Goal: Check status

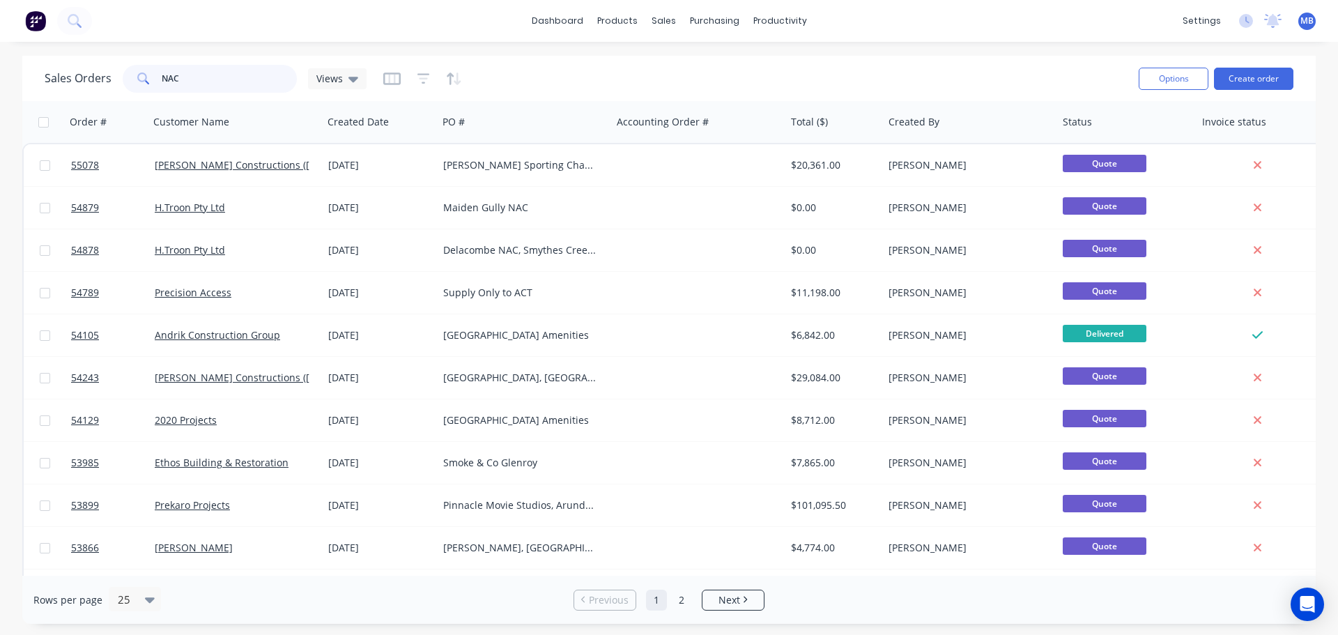
drag, startPoint x: 192, startPoint y: 75, endPoint x: 58, endPoint y: 54, distance: 135.4
click at [99, 68] on div "Sales Orders NAC Views" at bounding box center [206, 79] width 322 height 28
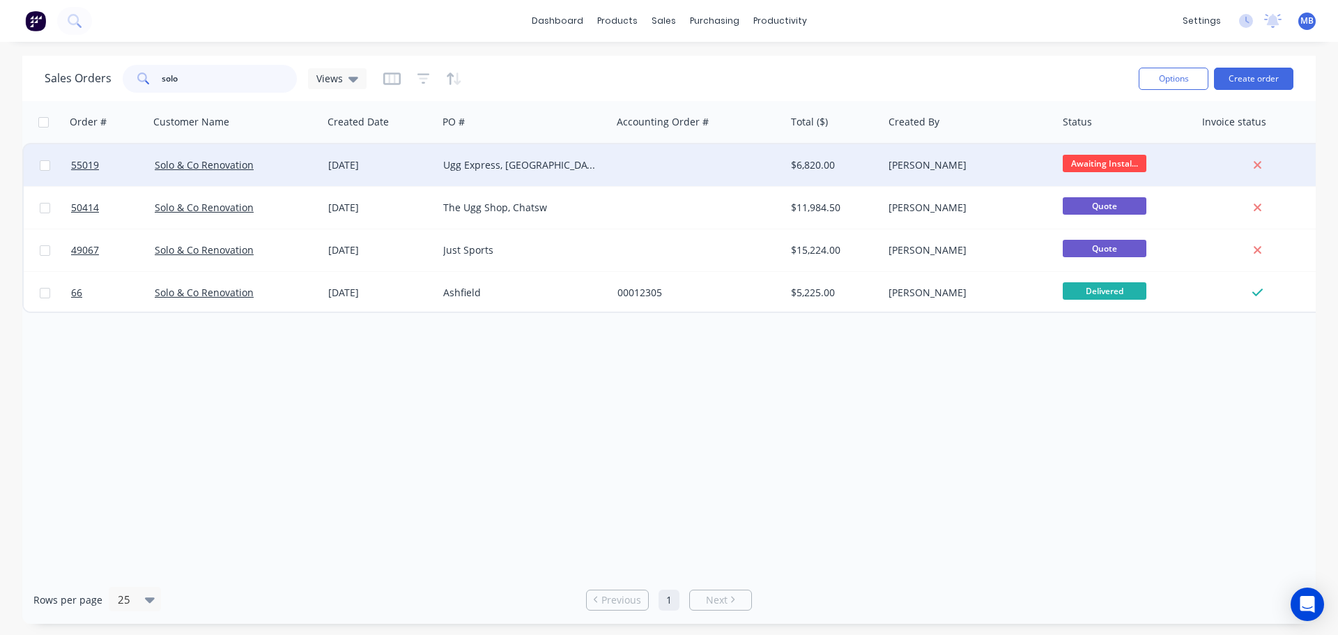
type input "solo"
click at [877, 158] on div "$6,820.00" at bounding box center [834, 165] width 86 height 14
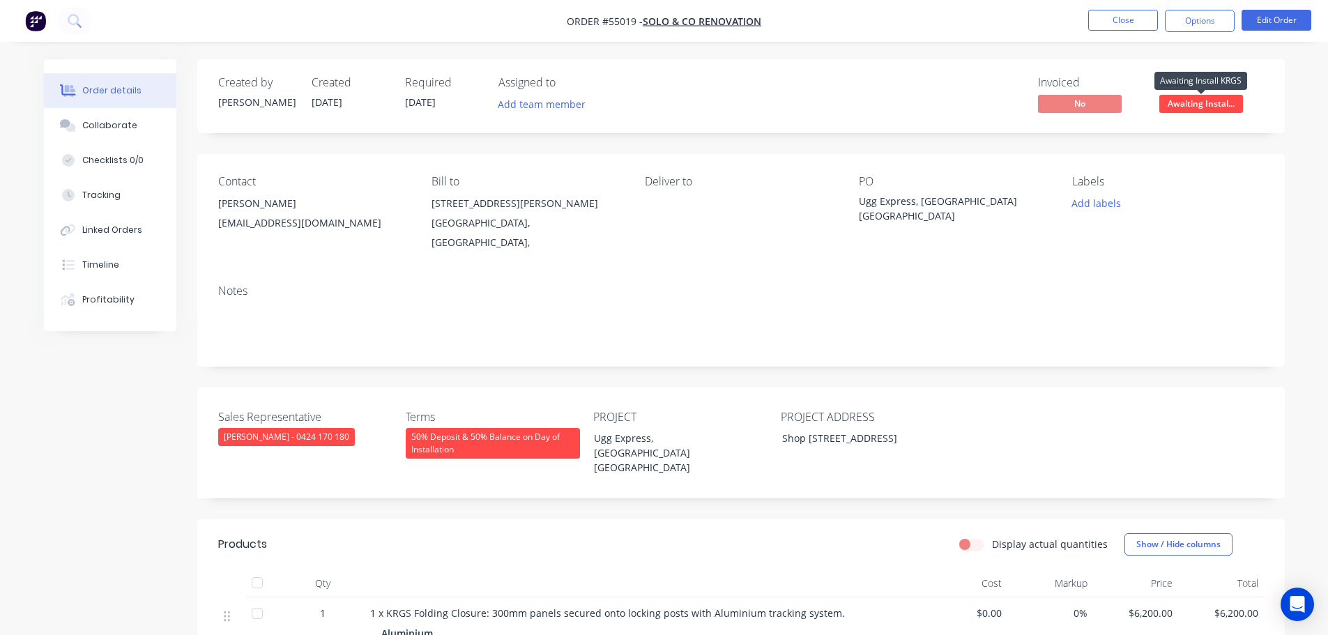
click at [1174, 100] on span "Awaiting Instal..." at bounding box center [1201, 103] width 84 height 17
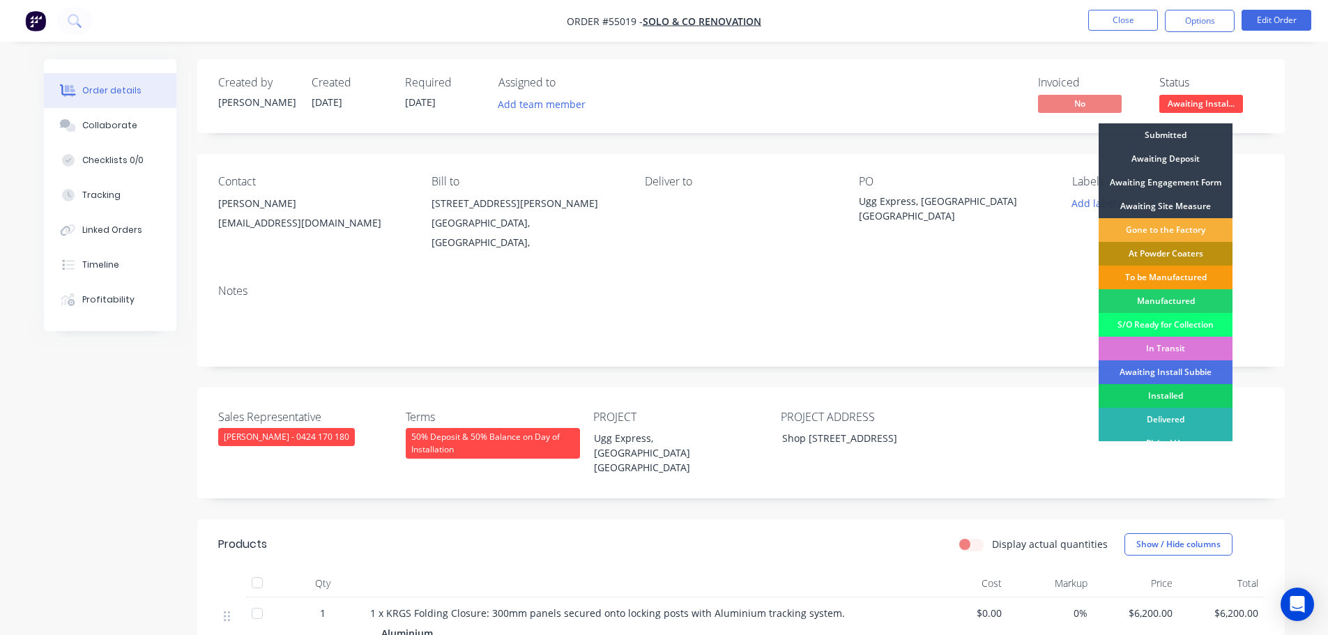
click at [1177, 393] on div "Installed" at bounding box center [1165, 396] width 134 height 24
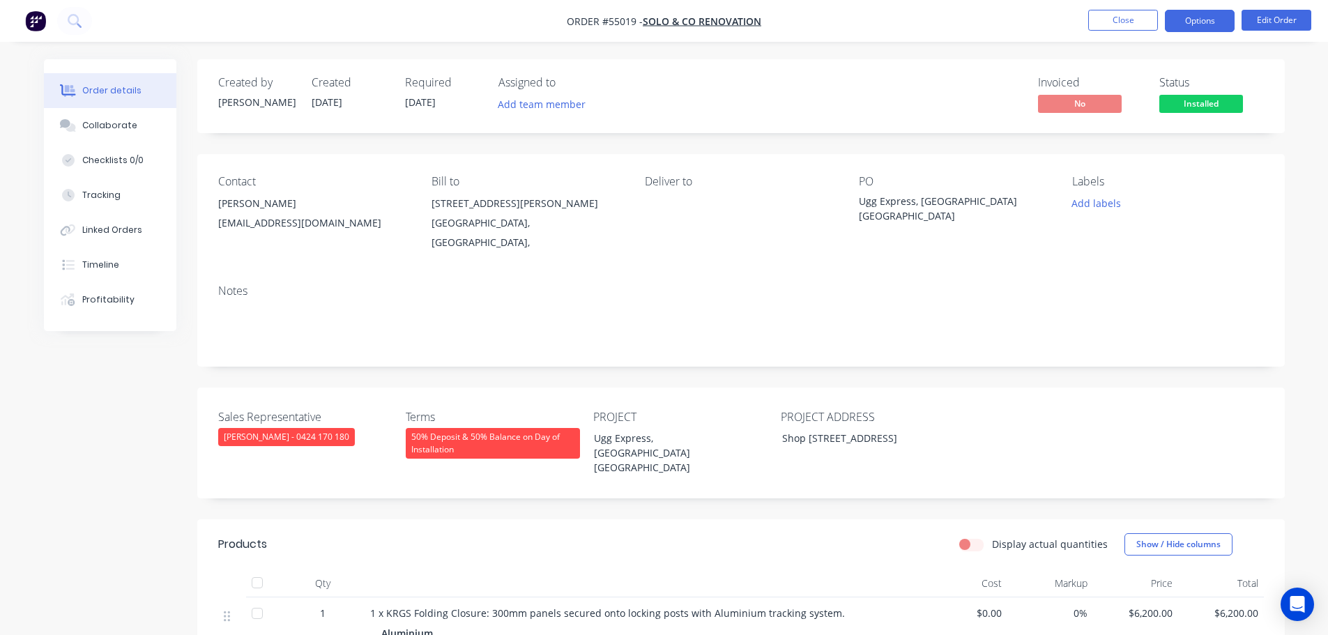
click at [1170, 26] on button "Options" at bounding box center [1199, 21] width 70 height 22
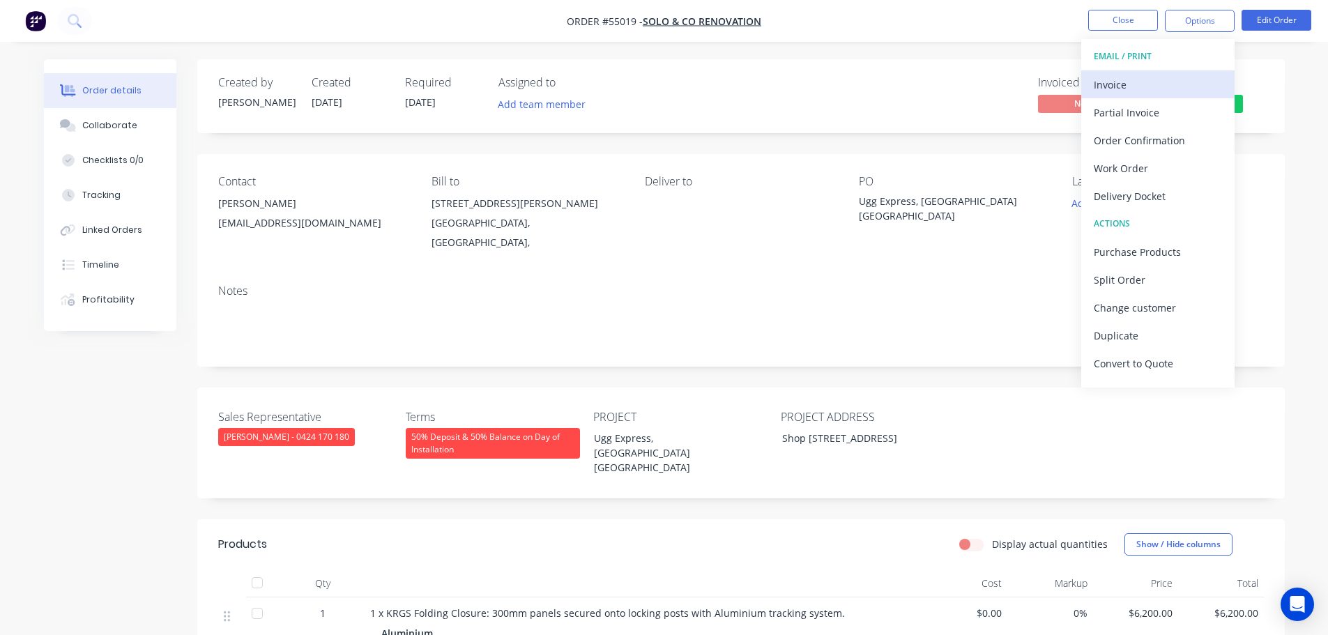
click at [1107, 87] on div "Invoice" at bounding box center [1157, 85] width 128 height 20
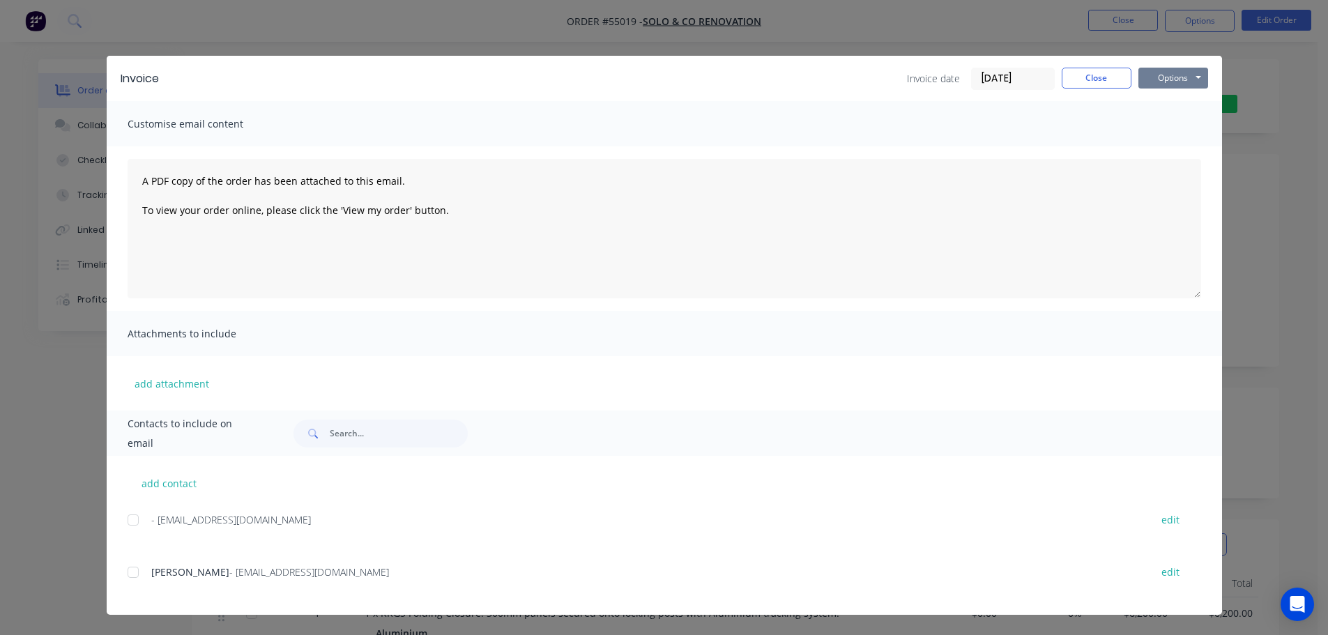
drag, startPoint x: 1153, startPoint y: 78, endPoint x: 1153, endPoint y: 87, distance: 9.1
click at [1153, 79] on button "Options" at bounding box center [1173, 78] width 70 height 21
click at [1157, 127] on button "Print" at bounding box center [1182, 125] width 89 height 23
click at [1086, 80] on button "Close" at bounding box center [1096, 78] width 70 height 21
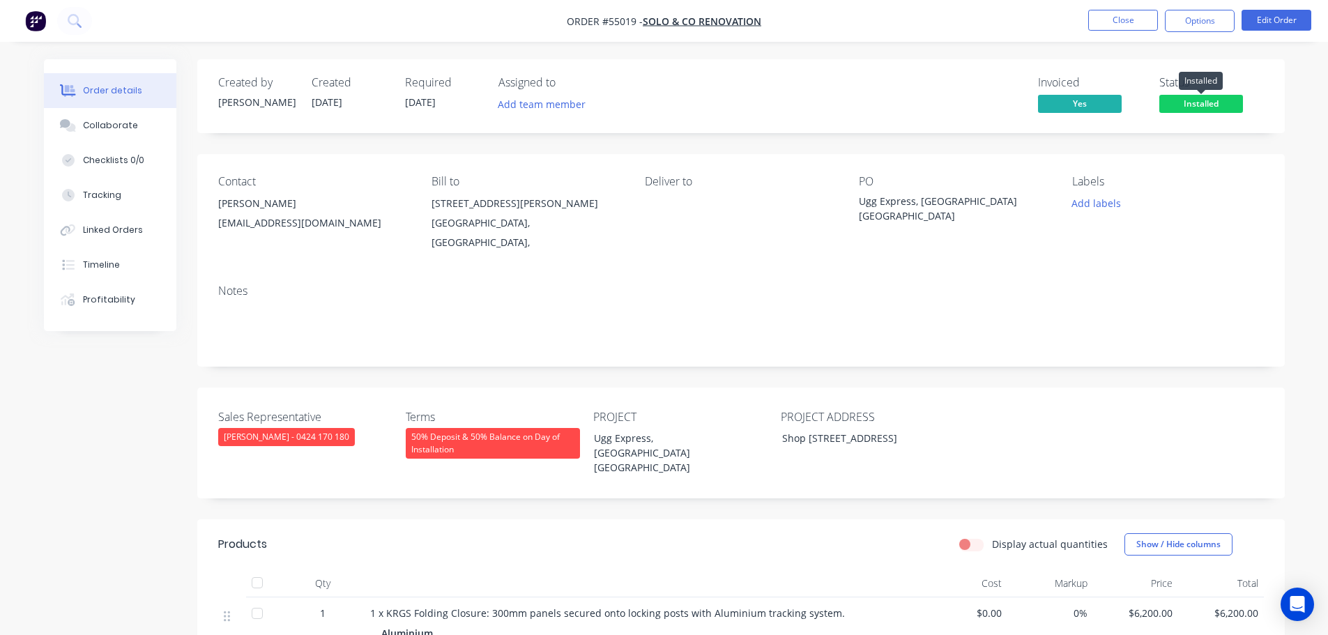
click at [1184, 102] on span "Installed" at bounding box center [1201, 103] width 84 height 17
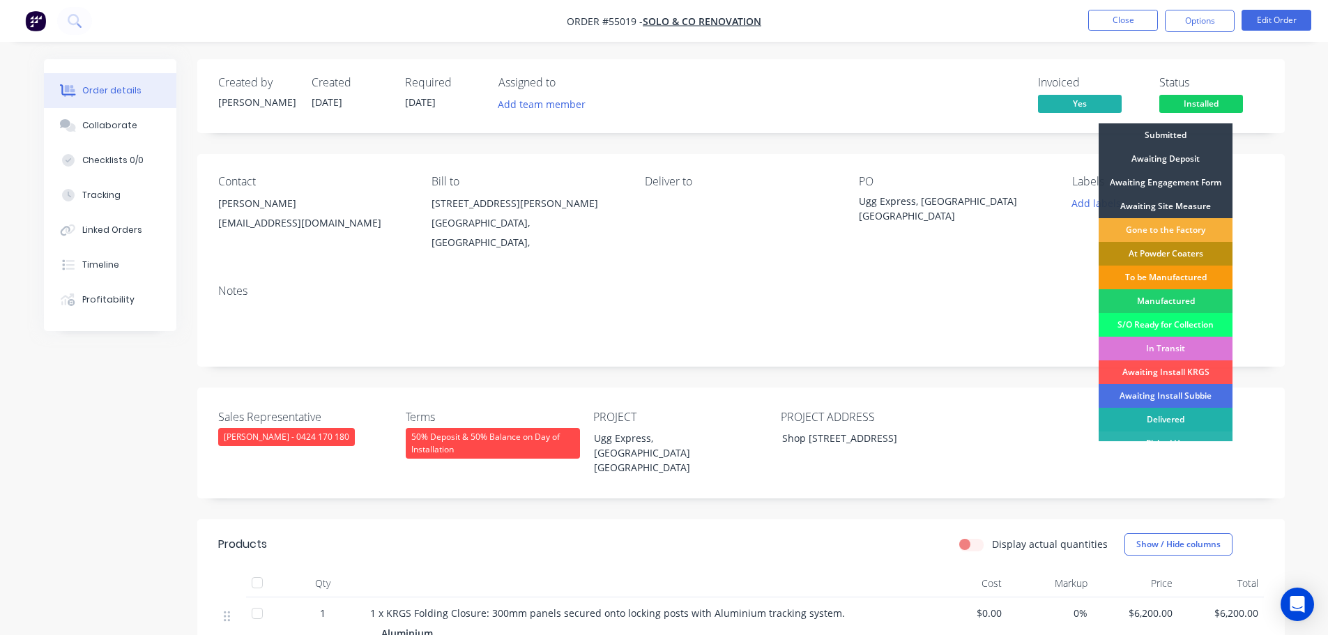
click at [1184, 418] on div "Delivered" at bounding box center [1165, 420] width 134 height 24
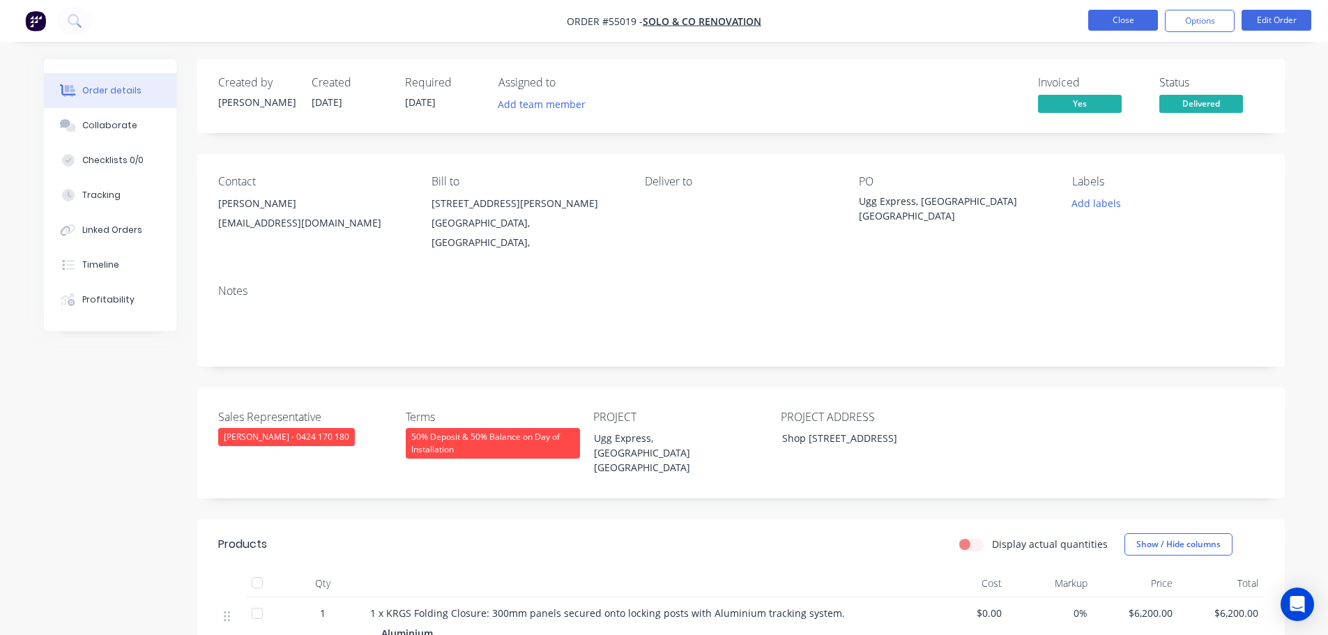
click at [1116, 21] on button "Close" at bounding box center [1123, 20] width 70 height 21
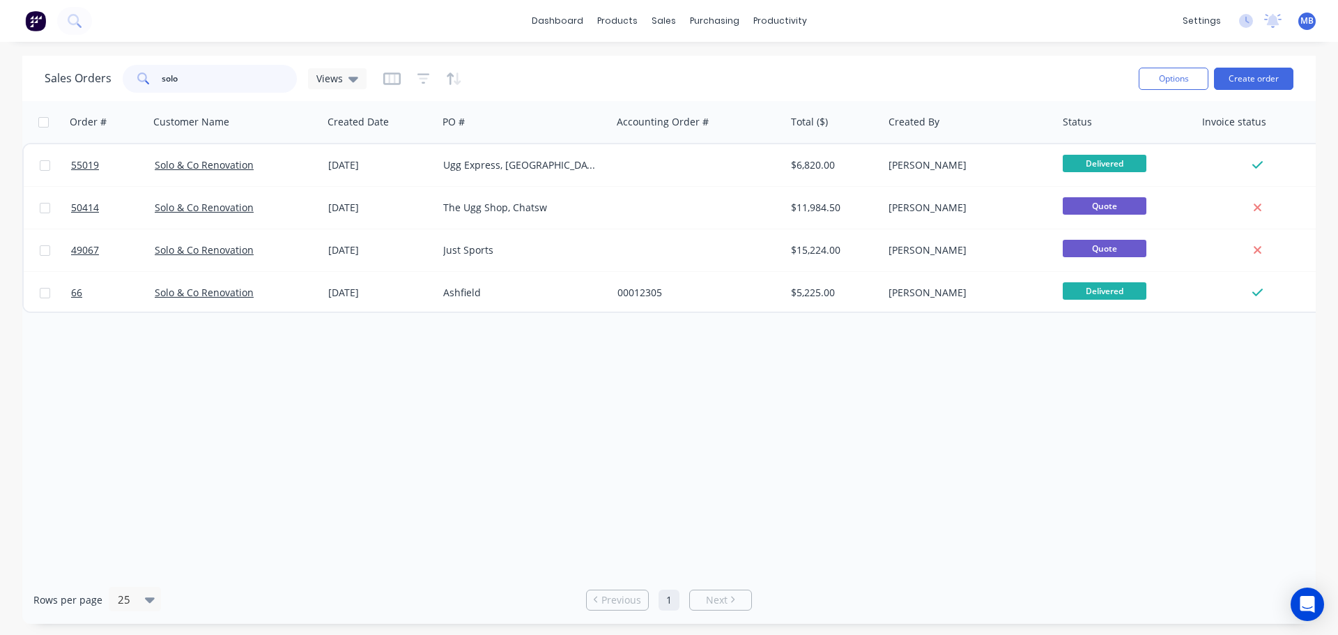
drag, startPoint x: 216, startPoint y: 83, endPoint x: 13, endPoint y: 48, distance: 205.8
click at [13, 48] on div "dashboard products sales purchasing productivity dashboard products Product Cat…" at bounding box center [669, 317] width 1338 height 635
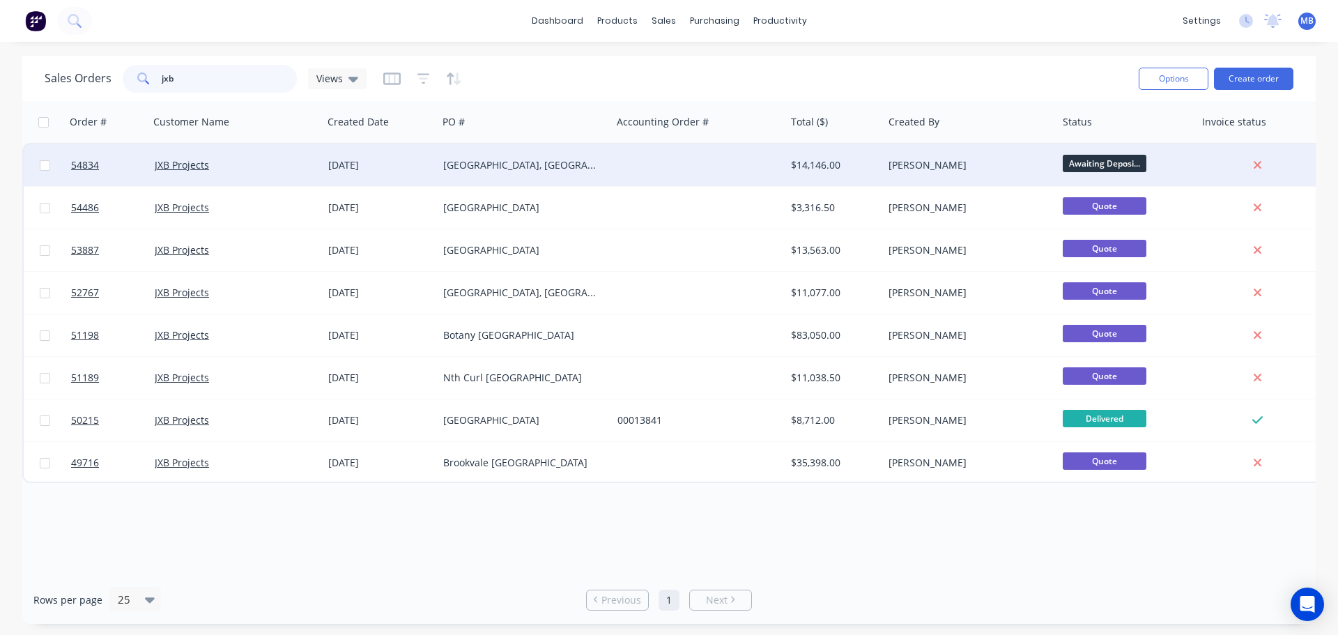
type input "jxb"
click at [891, 163] on div "[PERSON_NAME]" at bounding box center [965, 165] width 155 height 14
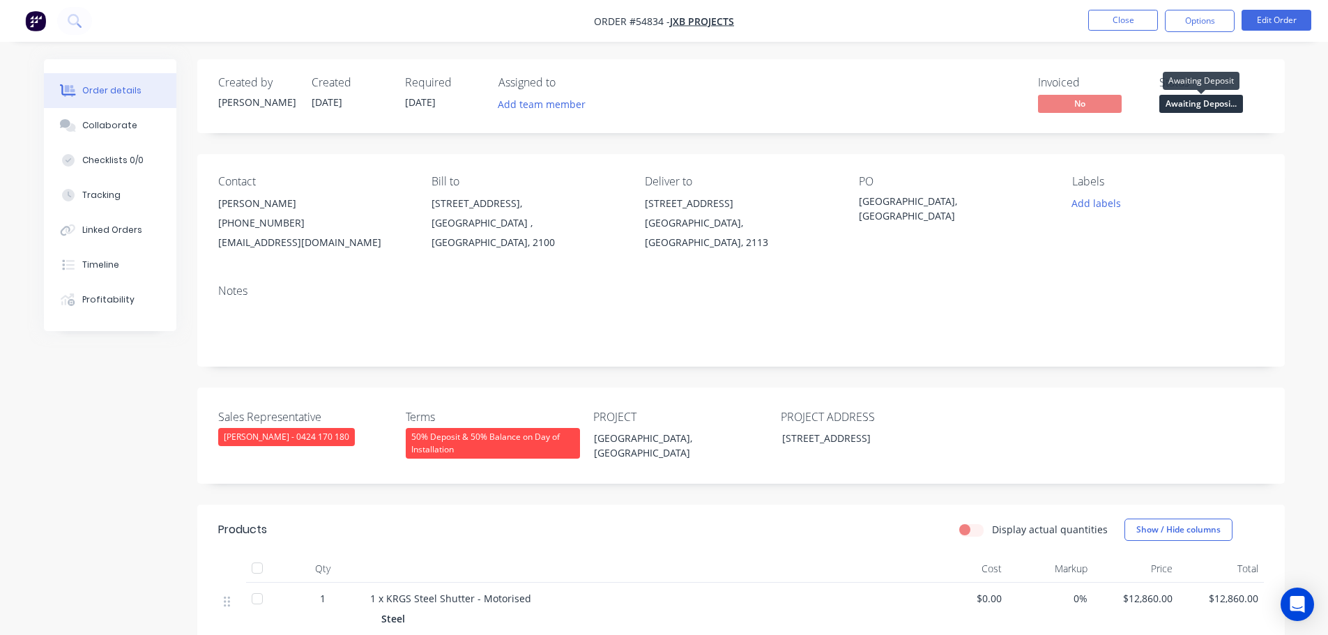
click at [1186, 108] on span "Awaiting Deposi..." at bounding box center [1201, 103] width 84 height 17
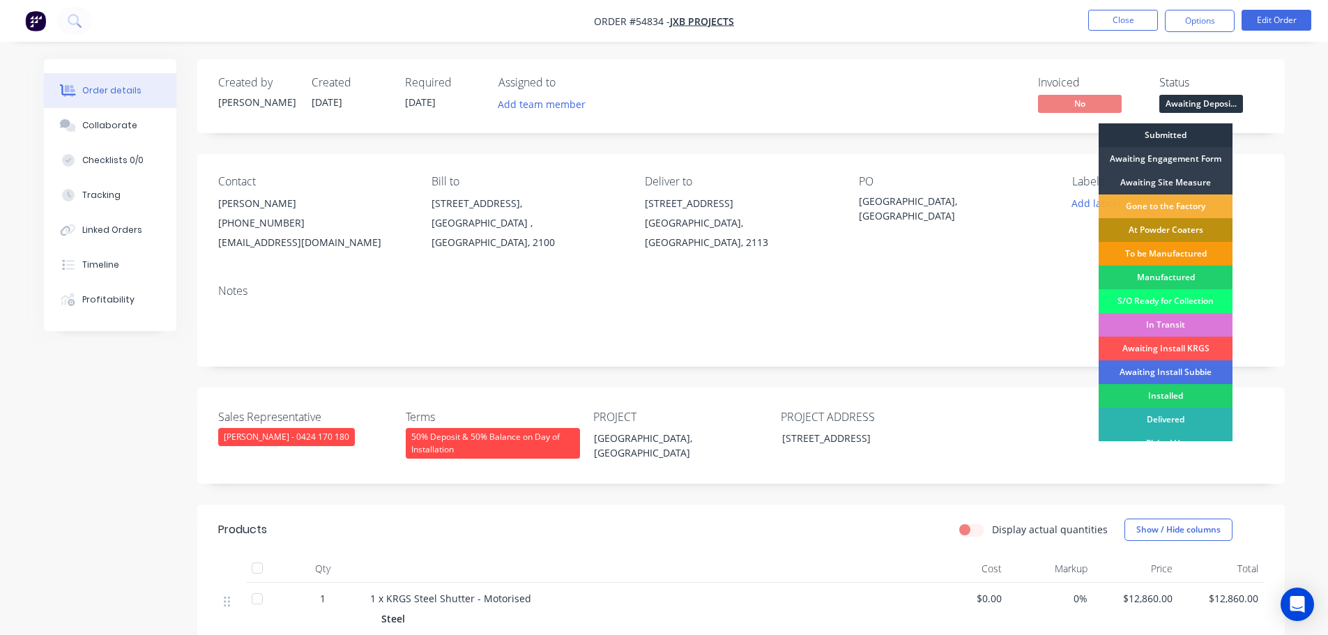
click at [1170, 132] on div "Submitted" at bounding box center [1165, 135] width 134 height 24
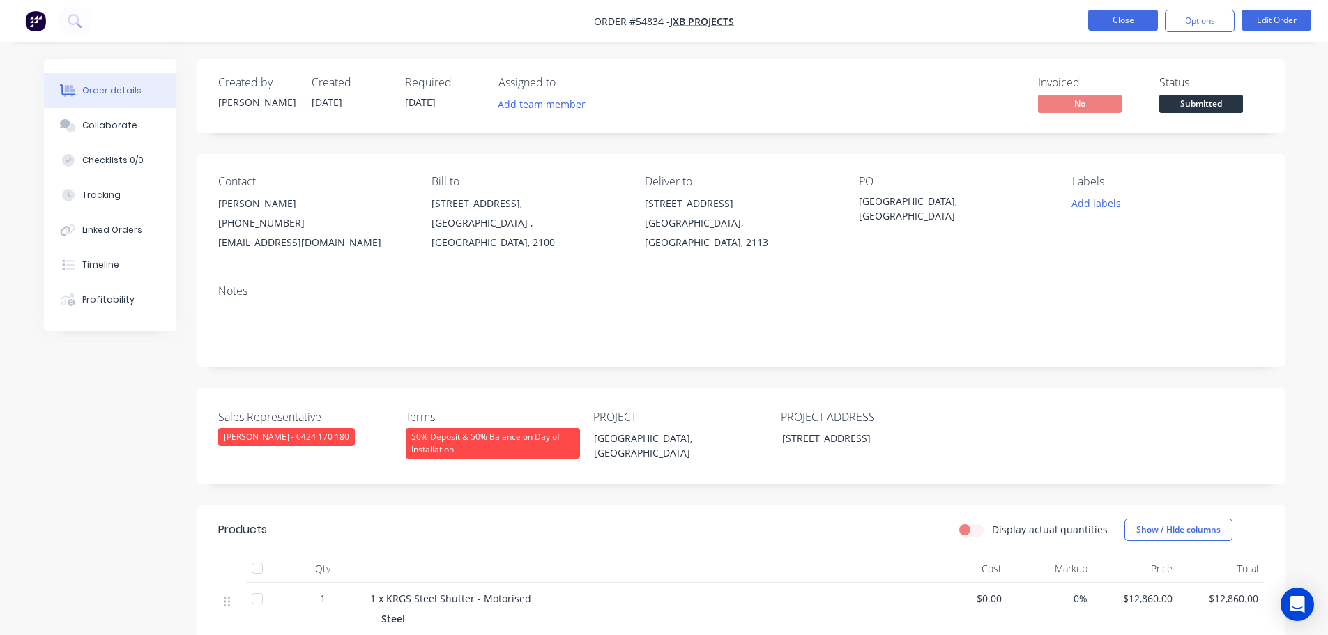
click at [1118, 20] on button "Close" at bounding box center [1123, 20] width 70 height 21
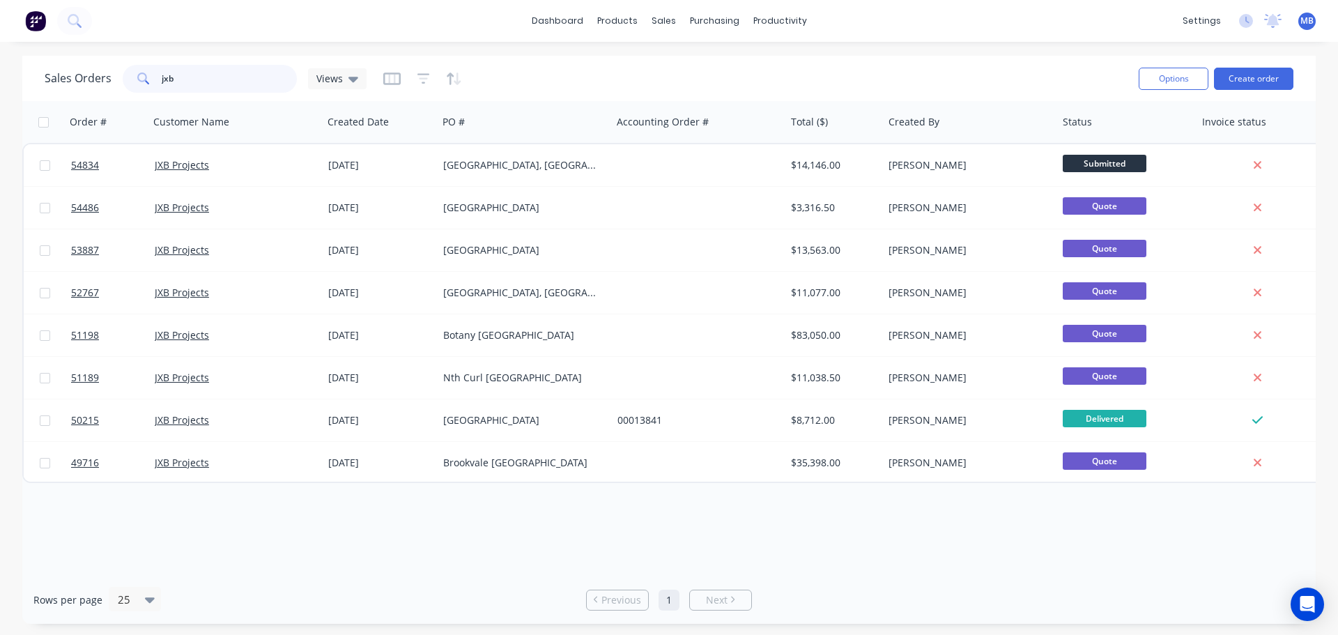
drag, startPoint x: 209, startPoint y: 83, endPoint x: 43, endPoint y: 55, distance: 168.9
click at [43, 56] on div "Sales Orders jxb Views Options Create order" at bounding box center [668, 78] width 1293 height 45
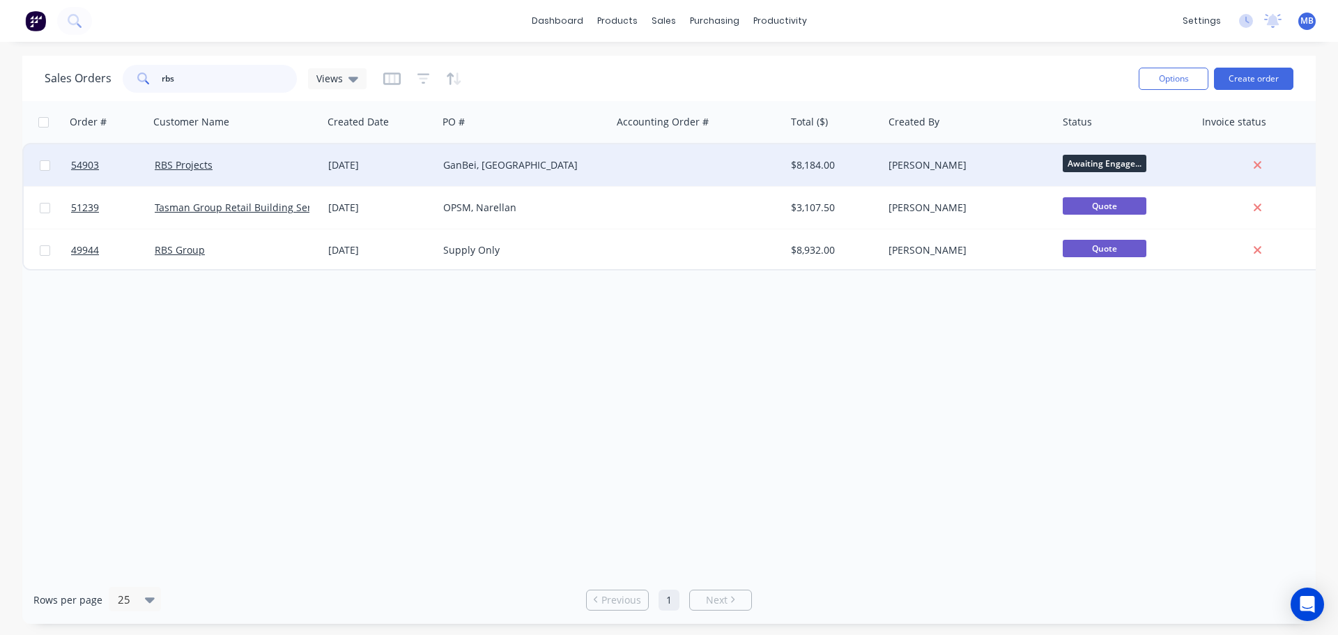
type input "rbs"
click at [910, 165] on div "[PERSON_NAME]" at bounding box center [965, 165] width 155 height 14
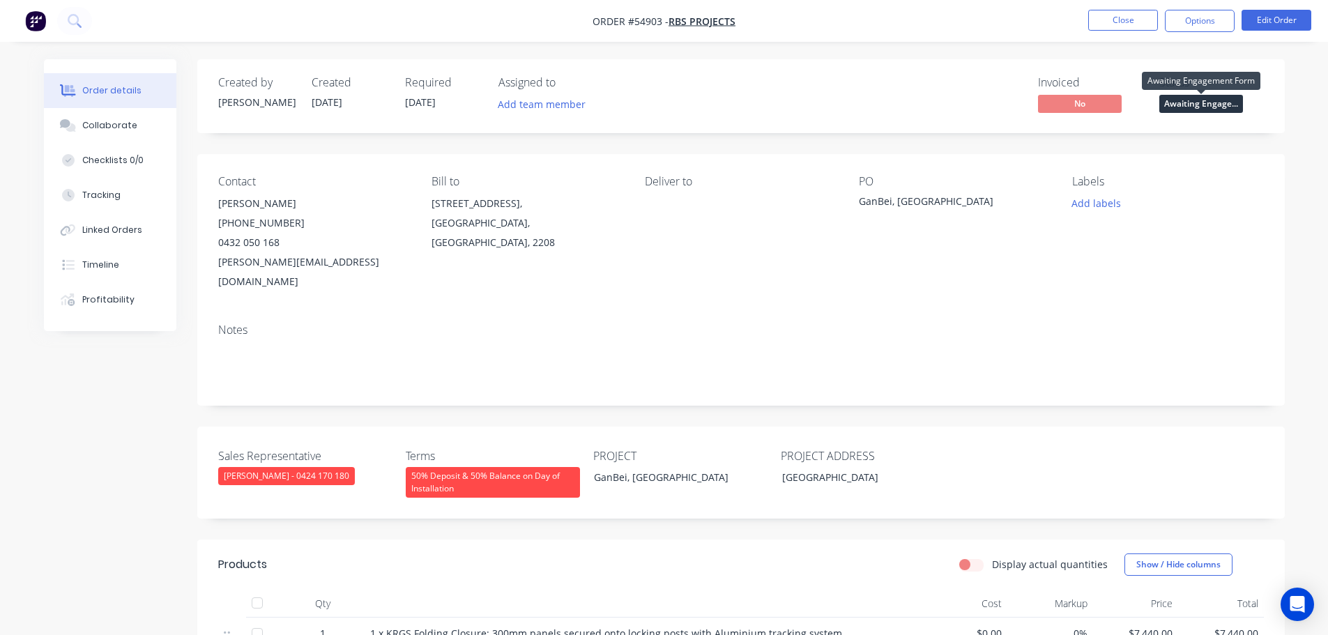
click at [1167, 102] on span "Awaiting Engage..." at bounding box center [1201, 103] width 84 height 17
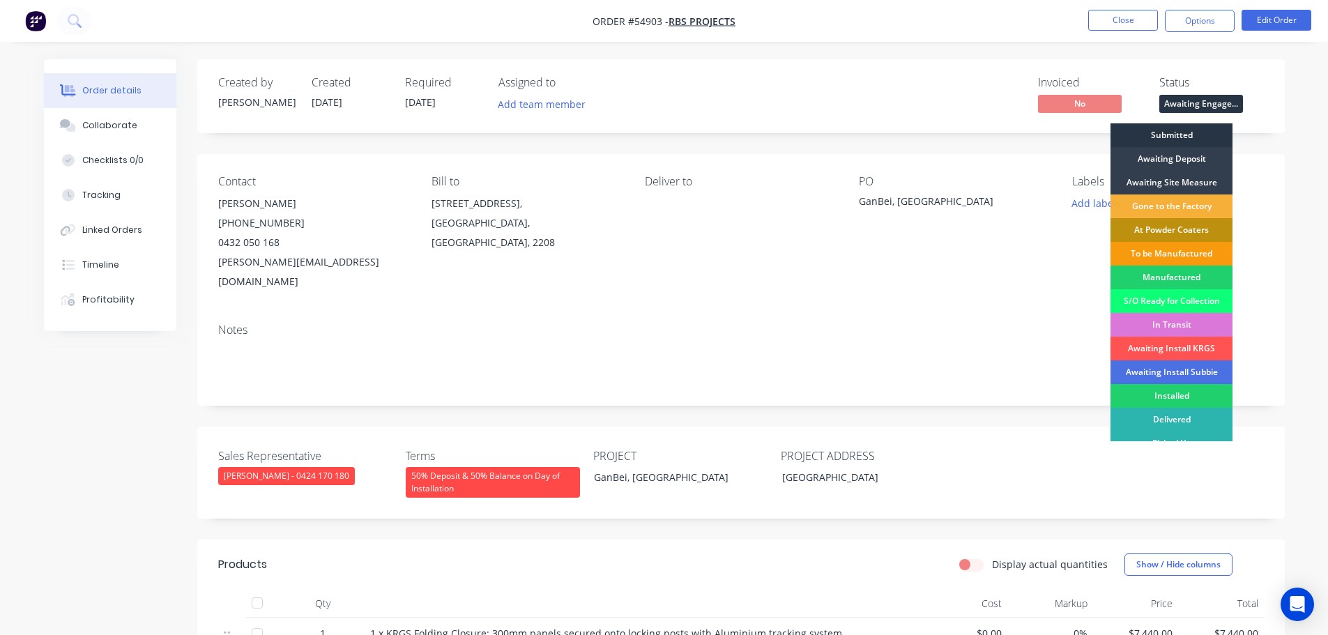
click at [1174, 130] on div "Submitted" at bounding box center [1171, 135] width 122 height 24
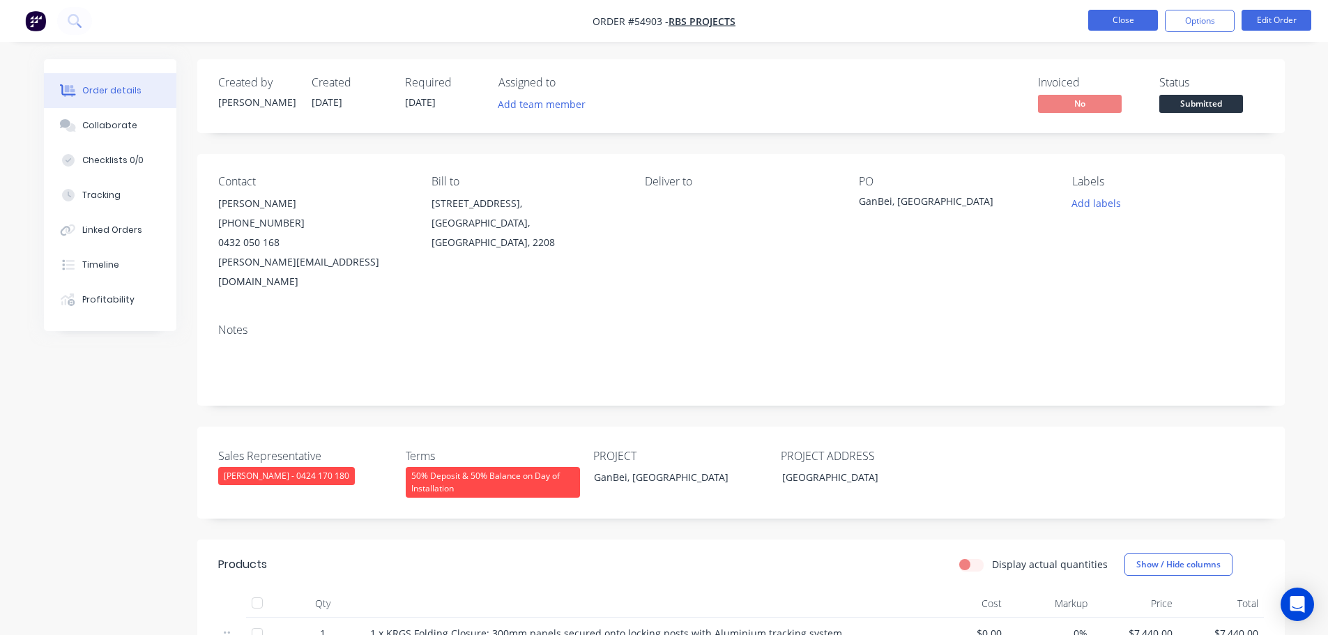
click at [1115, 24] on button "Close" at bounding box center [1123, 20] width 70 height 21
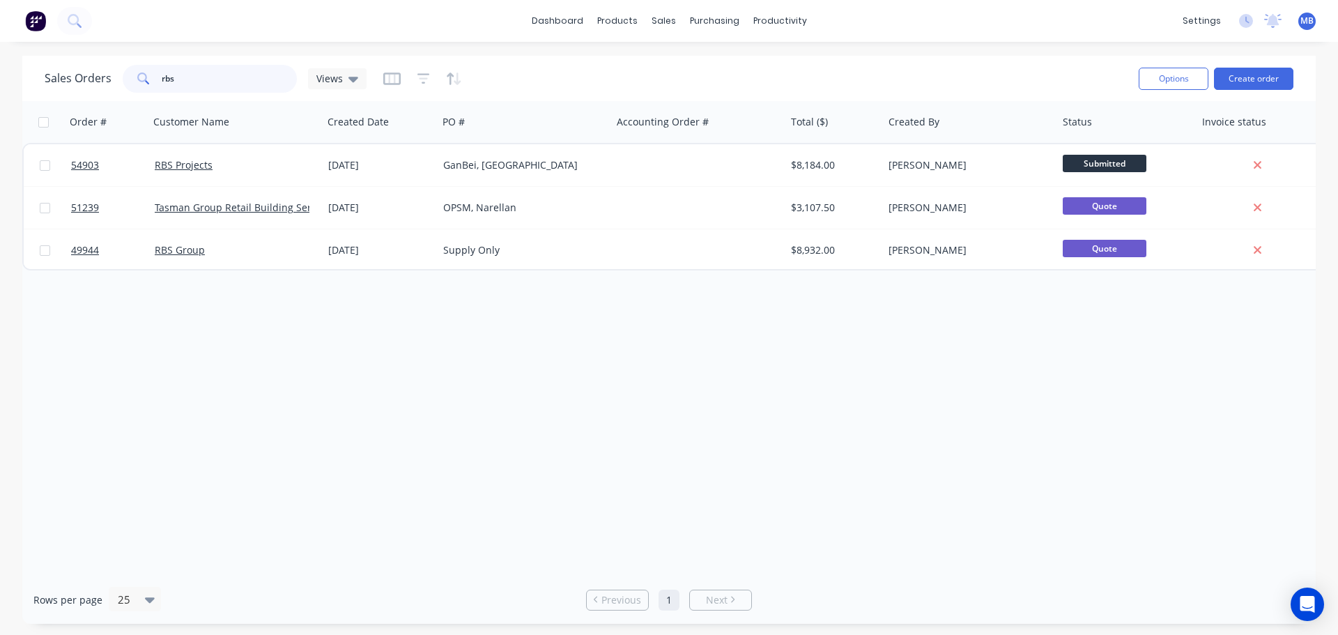
drag, startPoint x: 188, startPoint y: 77, endPoint x: 0, endPoint y: 40, distance: 191.7
click at [0, 51] on div "dashboard products sales purchasing productivity dashboard products Product Cat…" at bounding box center [669, 317] width 1338 height 635
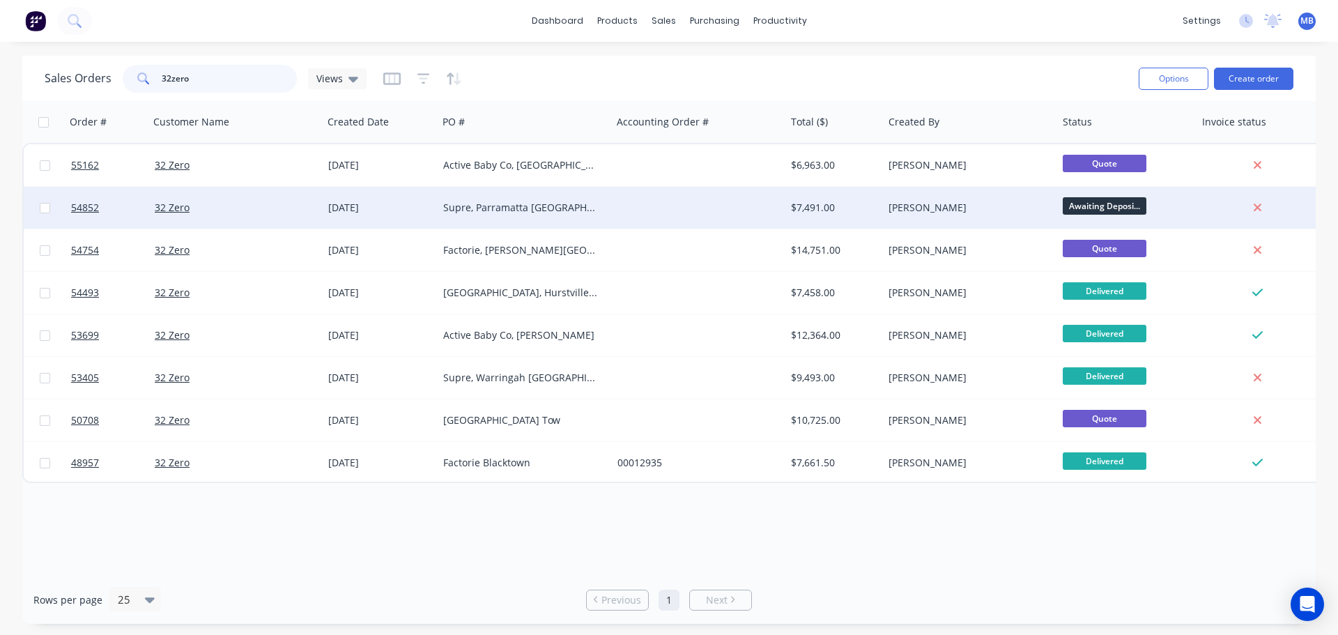
type input "32zero"
click at [797, 207] on div "$7,491.00" at bounding box center [832, 208] width 82 height 14
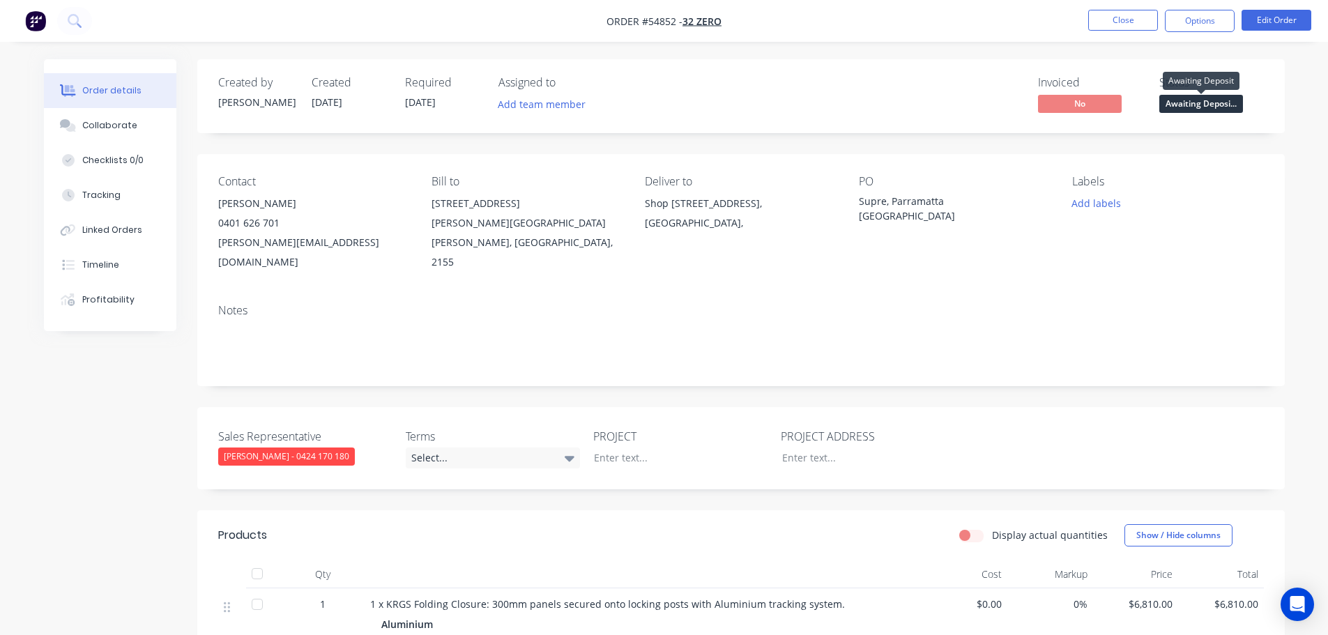
click at [1178, 103] on span "Awaiting Deposi..." at bounding box center [1201, 103] width 84 height 17
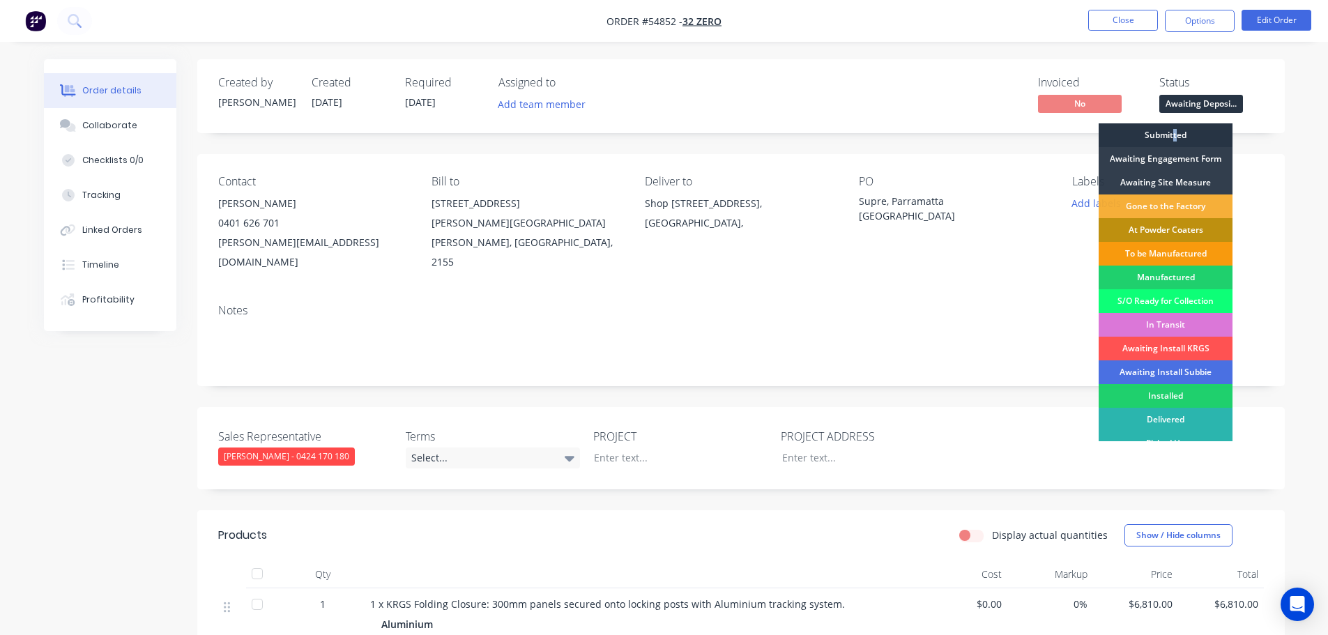
click at [1174, 131] on div "Submitted" at bounding box center [1165, 135] width 134 height 24
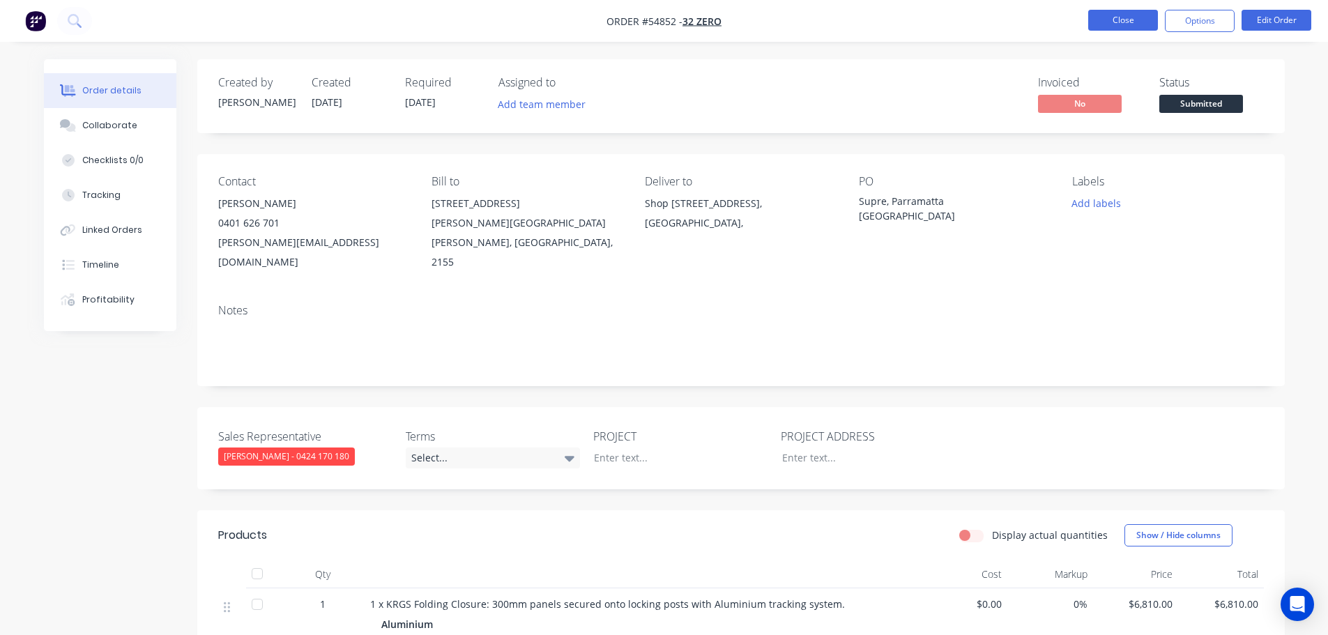
click at [1128, 15] on button "Close" at bounding box center [1123, 20] width 70 height 21
